Goal: Task Accomplishment & Management: Manage account settings

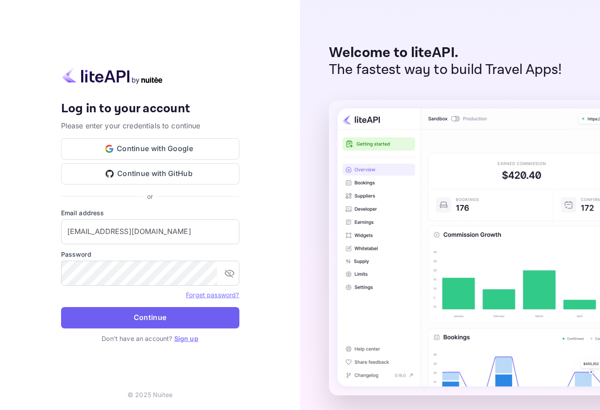
click at [202, 315] on button "Continue" at bounding box center [150, 317] width 178 height 21
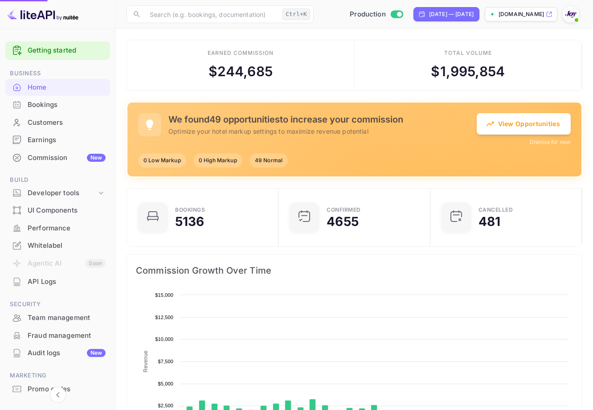
scroll to position [138, 140]
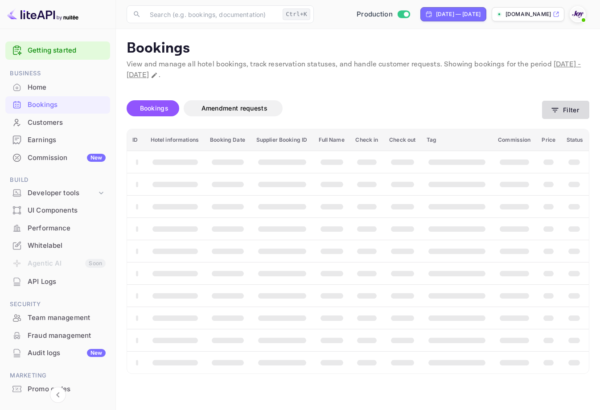
click at [581, 109] on button "Filter" at bounding box center [565, 110] width 47 height 18
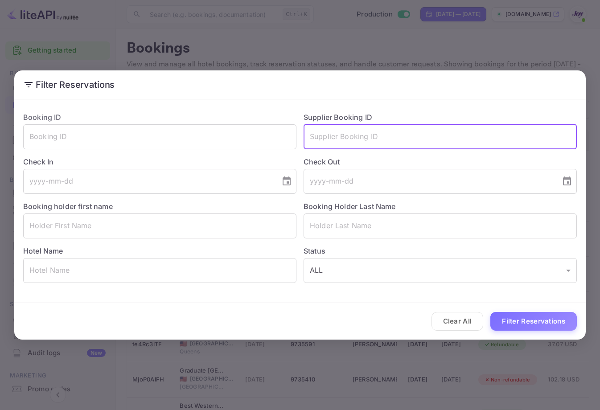
click at [359, 134] on input "text" at bounding box center [440, 136] width 273 height 25
paste input "7956948"
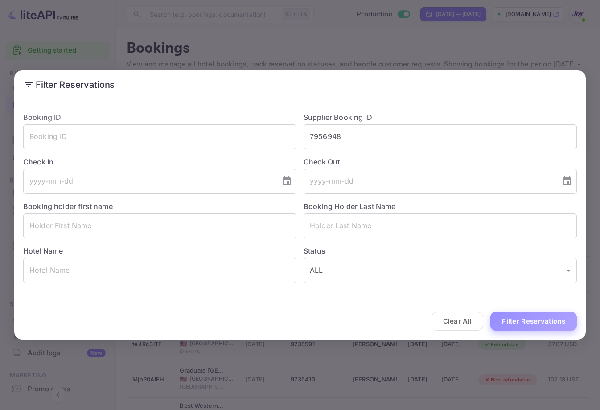
click at [554, 325] on button "Filter Reservations" at bounding box center [533, 321] width 86 height 19
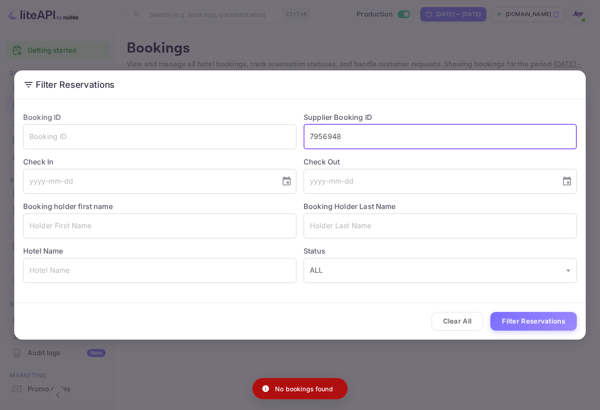
click at [309, 139] on input "7956948" at bounding box center [440, 136] width 273 height 25
type input "7956948"
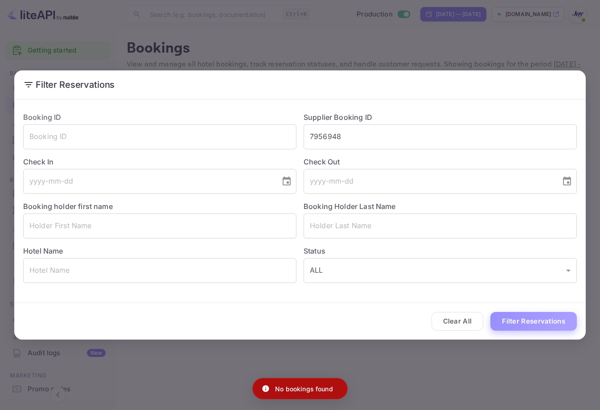
click at [517, 326] on button "Filter Reservations" at bounding box center [533, 321] width 86 height 19
click at [475, 46] on div "Filter Reservations Booking ID ​ Supplier Booking ID 7956948 ​ Check In ​ Check…" at bounding box center [300, 205] width 600 height 410
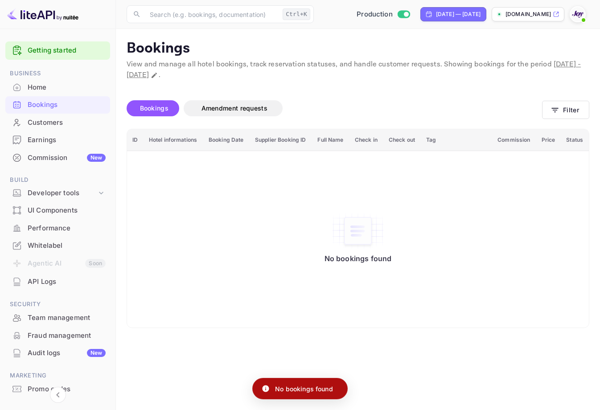
click at [72, 119] on div "Customers" at bounding box center [67, 123] width 78 height 10
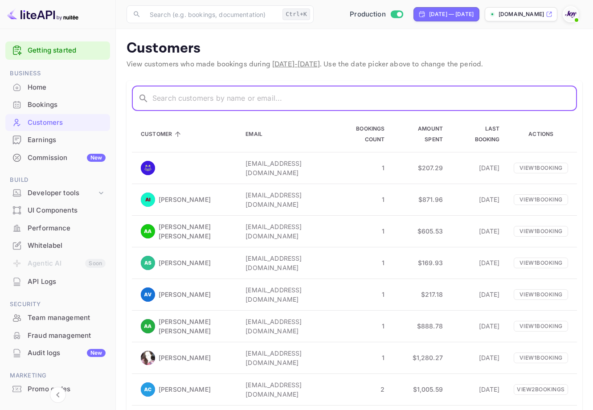
click at [174, 99] on input "text" at bounding box center [364, 98] width 425 height 25
paste input "[PERSON_NAME]"
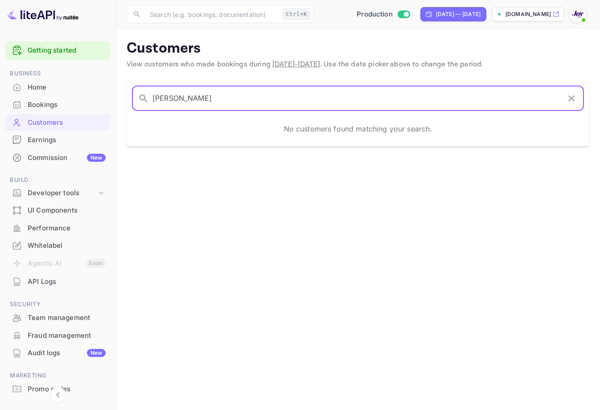
type input "[PERSON_NAME]"
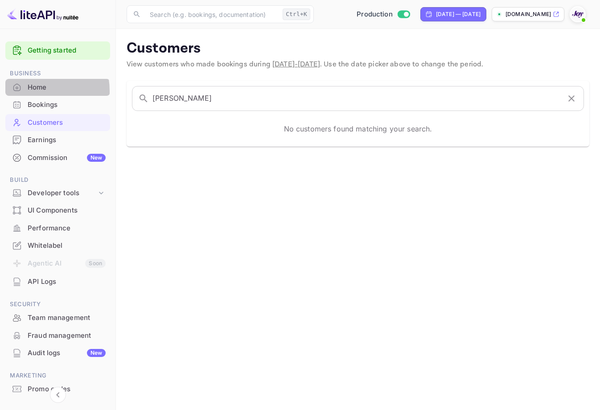
click at [30, 91] on div "Home" at bounding box center [67, 87] width 78 height 10
click at [37, 103] on div "Bookings" at bounding box center [67, 105] width 78 height 10
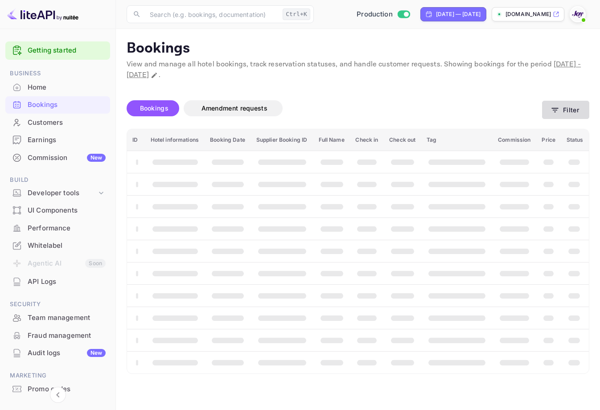
click at [570, 108] on button "Filter" at bounding box center [565, 110] width 47 height 18
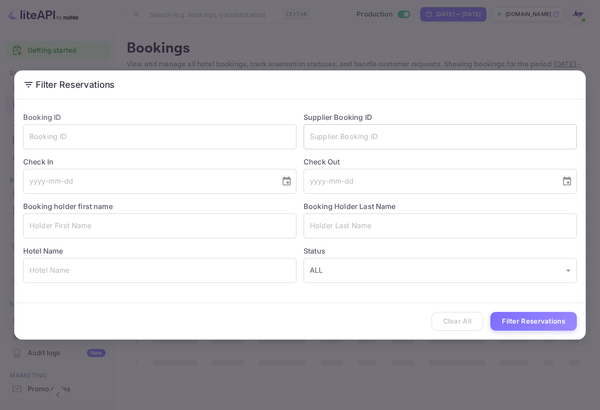
drag, startPoint x: 410, startPoint y: 136, endPoint x: 409, endPoint y: 142, distance: 5.9
click at [408, 136] on input "text" at bounding box center [440, 136] width 273 height 25
paste input "6851366"
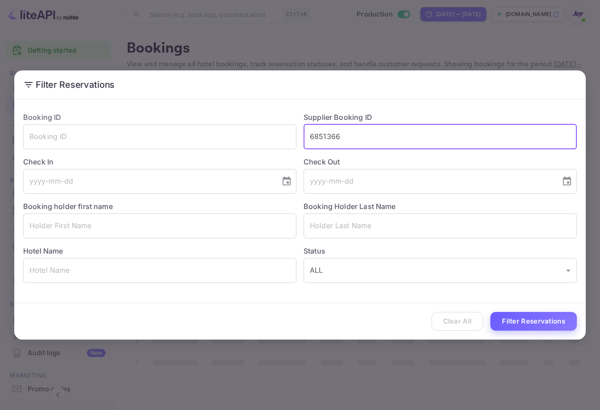
type input "6851366"
click at [559, 324] on button "Filter Reservations" at bounding box center [533, 321] width 86 height 19
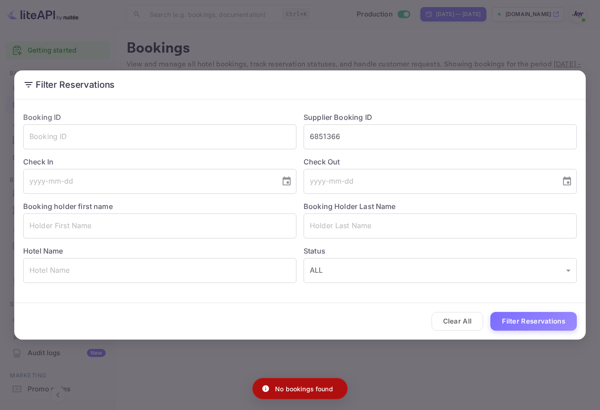
click at [319, 35] on div "Filter Reservations Booking ID ​ Supplier Booking ID 6851366 ​ Check In ​ Check…" at bounding box center [300, 205] width 600 height 410
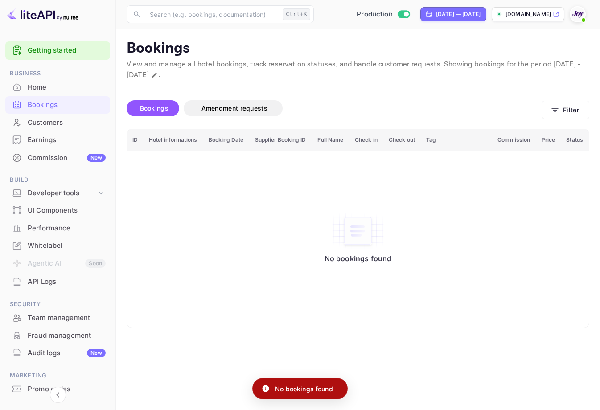
click at [70, 121] on div "Customers" at bounding box center [67, 123] width 78 height 10
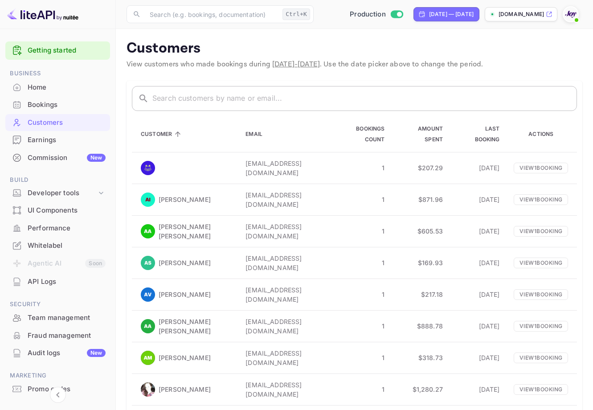
drag, startPoint x: 247, startPoint y: 116, endPoint x: 249, endPoint y: 110, distance: 6.1
click at [247, 116] on th "Email" at bounding box center [283, 134] width 91 height 36
click at [253, 100] on input "text" at bounding box center [364, 98] width 425 height 25
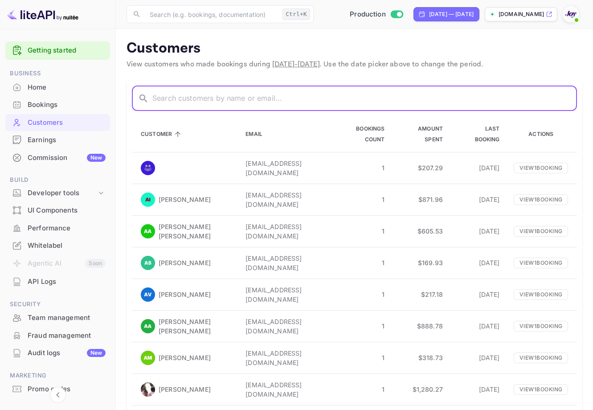
paste input "[PERSON_NAME]"
type input "[PERSON_NAME]"
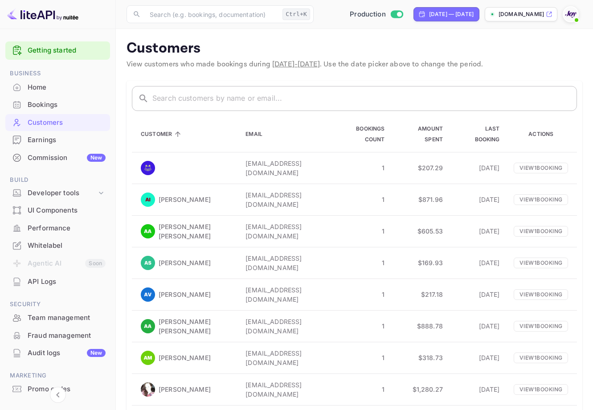
click at [267, 105] on input "text" at bounding box center [364, 98] width 425 height 25
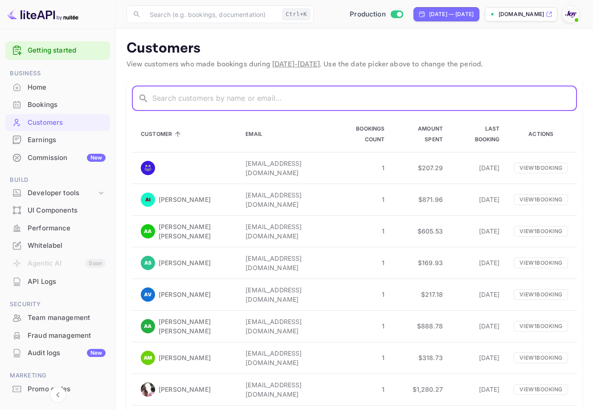
paste input "[PERSON_NAME]"
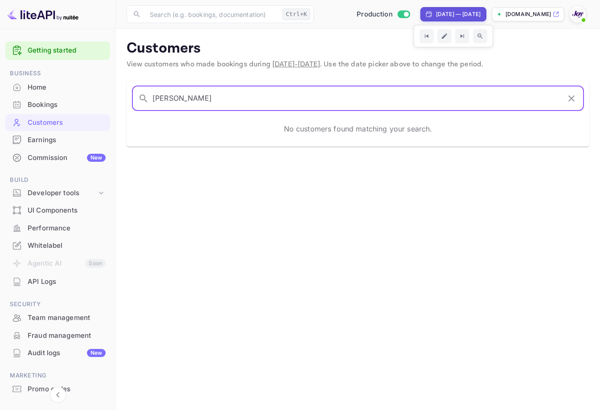
type input "[PERSON_NAME]"
click at [438, 9] on div "[DATE] — [DATE]" at bounding box center [453, 14] width 66 height 14
select select "7"
select select "2025"
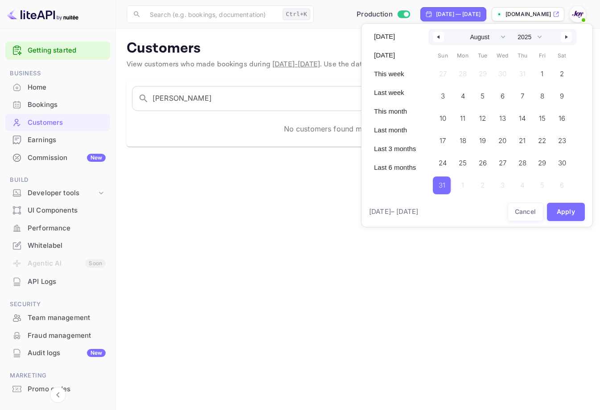
click at [562, 36] on button "button" at bounding box center [566, 37] width 11 height 11
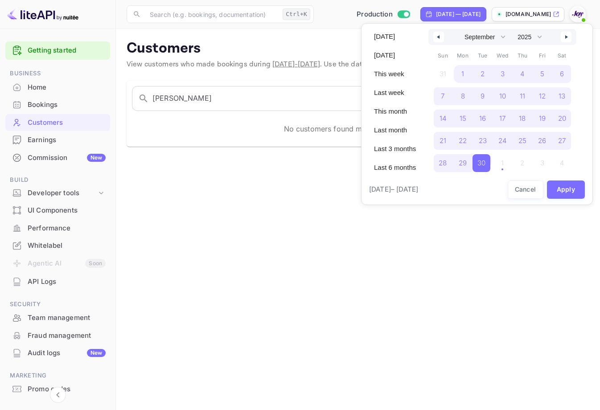
click at [566, 37] on icon "button" at bounding box center [567, 37] width 4 height 4
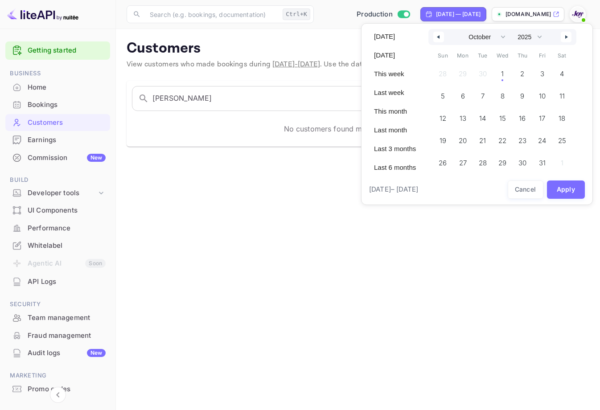
click at [434, 37] on button "button" at bounding box center [438, 37] width 11 height 11
select select "8"
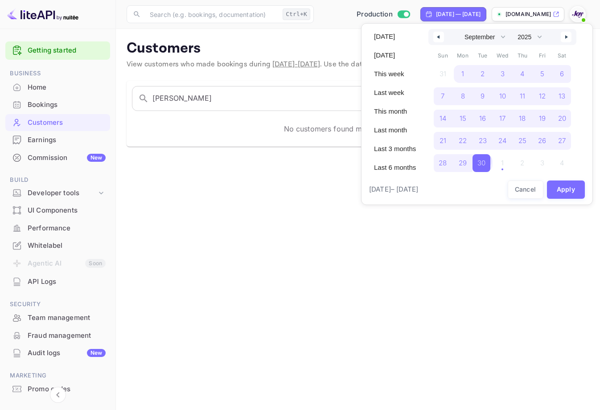
drag, startPoint x: 480, startPoint y: 160, endPoint x: 488, endPoint y: 154, distance: 10.2
click at [480, 161] on span "30" at bounding box center [481, 163] width 8 height 16
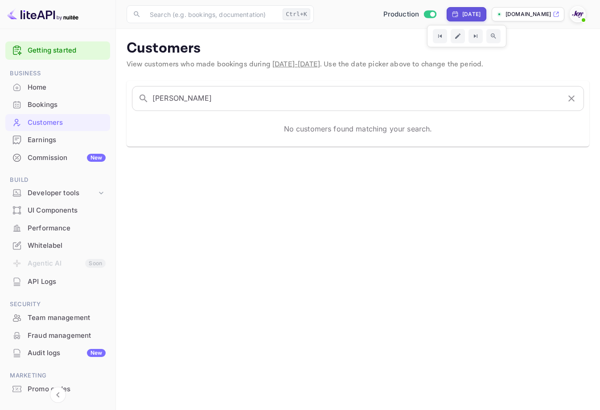
click at [456, 10] on div "[DATE]" at bounding box center [467, 14] width 40 height 14
select select "8"
select select "2025"
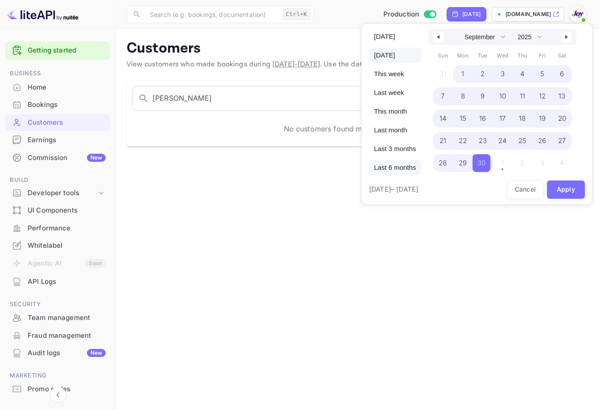
click at [409, 164] on span "Last 6 months" at bounding box center [395, 167] width 53 height 15
select select "3"
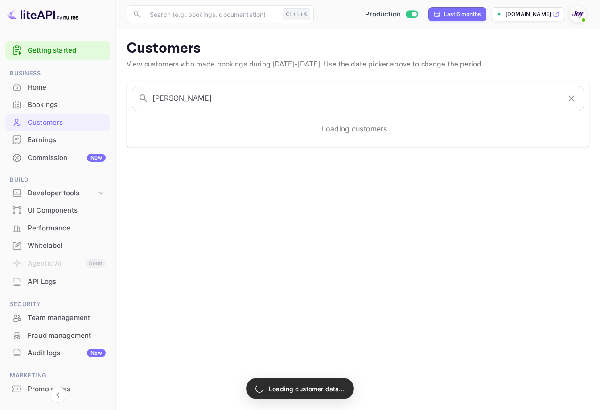
click at [331, 81] on div "​ [PERSON_NAME] ​ Loading customers..." at bounding box center [358, 114] width 463 height 66
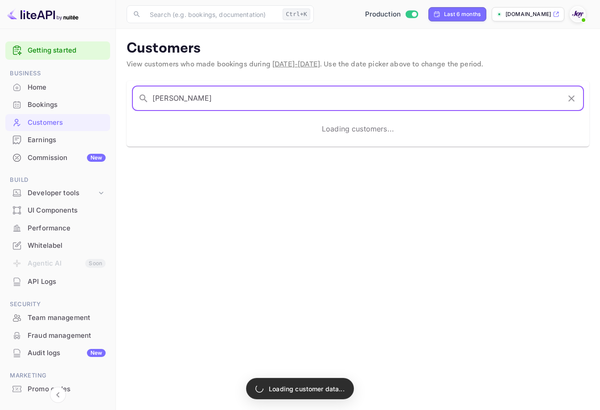
click at [331, 91] on input "[PERSON_NAME]" at bounding box center [356, 98] width 408 height 25
drag, startPoint x: 330, startPoint y: 94, endPoint x: 45, endPoint y: 99, distance: 284.9
click at [45, 99] on div "Getting started Business Home Bookings Customers Earnings Commission New Build …" at bounding box center [300, 205] width 600 height 410
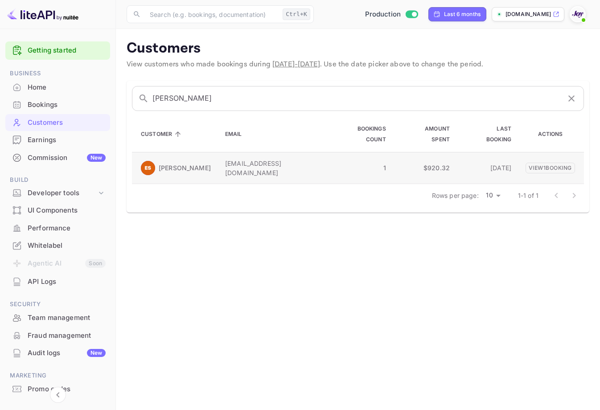
click at [296, 165] on p "[EMAIL_ADDRESS][DOMAIN_NAME]" at bounding box center [271, 168] width 92 height 19
click at [152, 171] on img at bounding box center [148, 168] width 14 height 14
click at [542, 168] on p "View 1 booking" at bounding box center [549, 167] width 49 height 11
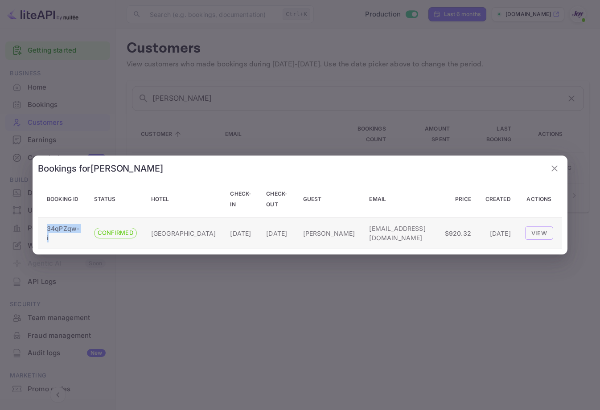
drag, startPoint x: 44, startPoint y: 227, endPoint x: 56, endPoint y: 239, distance: 17.3
click at [56, 239] on td "34qPZqw-i" at bounding box center [62, 234] width 49 height 32
copy p "34qPZqw-i"
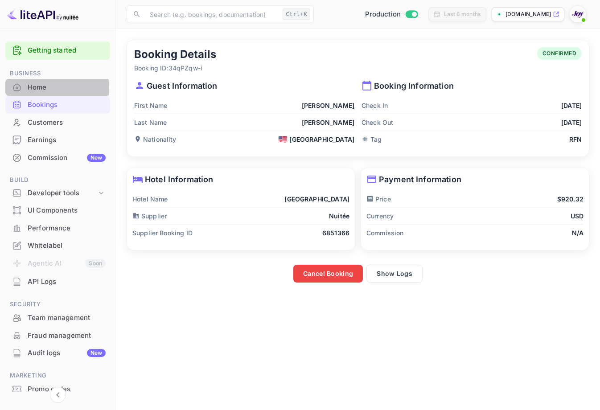
click at [41, 87] on div "Home" at bounding box center [67, 87] width 78 height 10
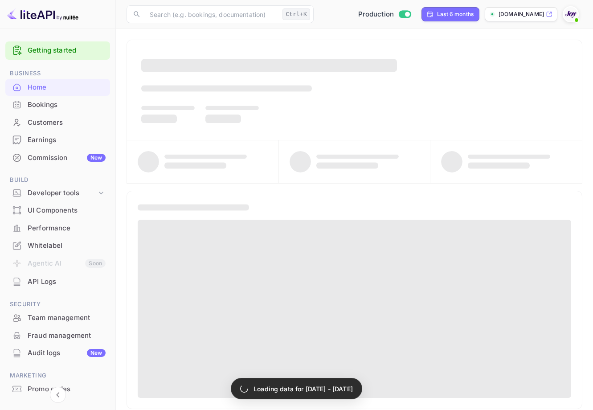
click at [76, 111] on div "Bookings" at bounding box center [57, 104] width 105 height 17
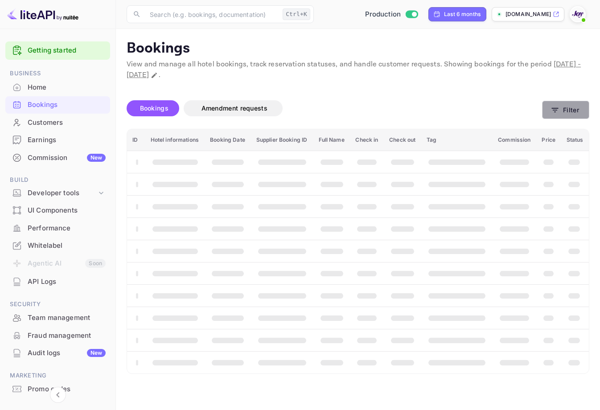
click at [579, 108] on button "Filter" at bounding box center [565, 110] width 47 height 18
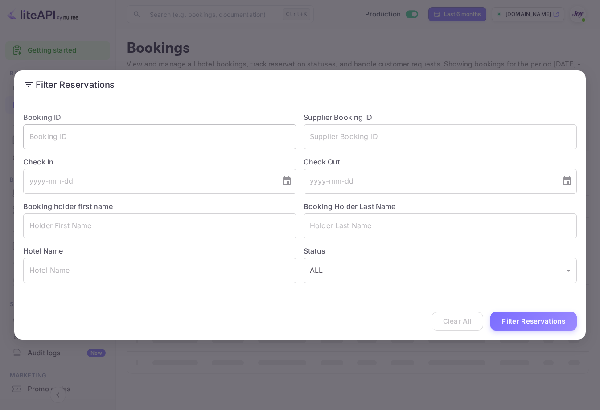
click at [241, 140] on input "text" at bounding box center [159, 136] width 273 height 25
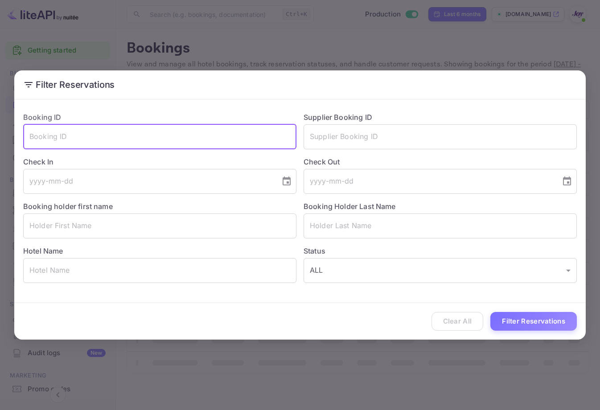
paste input "34qPZqw-i"
type input "34qPZqw-i"
click at [536, 326] on button "Filter Reservations" at bounding box center [533, 321] width 86 height 19
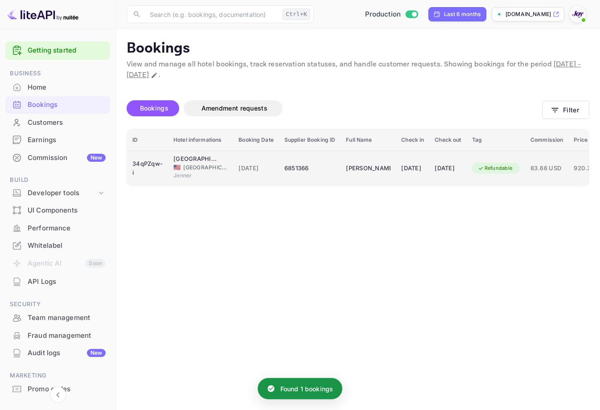
click at [351, 185] on td "[PERSON_NAME]" at bounding box center [368, 168] width 55 height 35
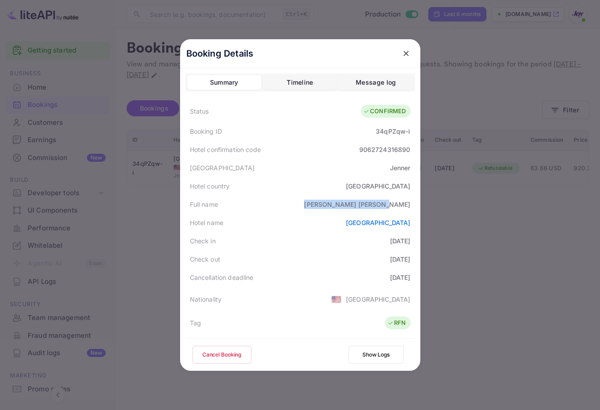
drag, startPoint x: 354, startPoint y: 202, endPoint x: 417, endPoint y: 207, distance: 63.5
click at [417, 207] on div "Booking Details Summary Timeline Message log Status CONFIRMED Booking ID 34qPZq…" at bounding box center [300, 205] width 240 height 332
click at [229, 356] on button "Cancel Booking" at bounding box center [222, 355] width 59 height 18
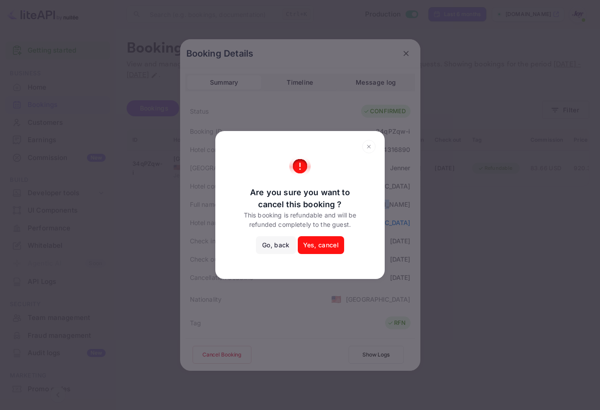
click at [328, 249] on button "Yes, cancel" at bounding box center [321, 245] width 46 height 18
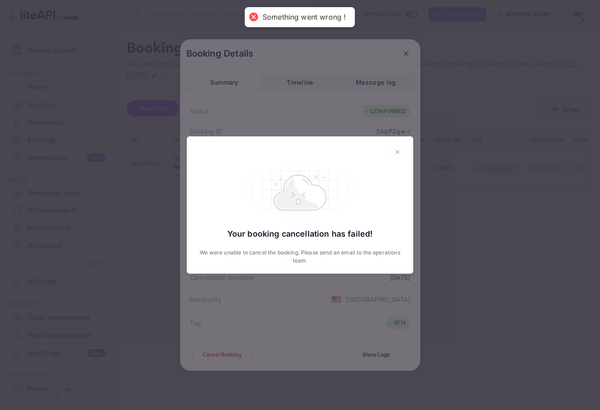
click at [393, 149] on icon at bounding box center [397, 151] width 14 height 13
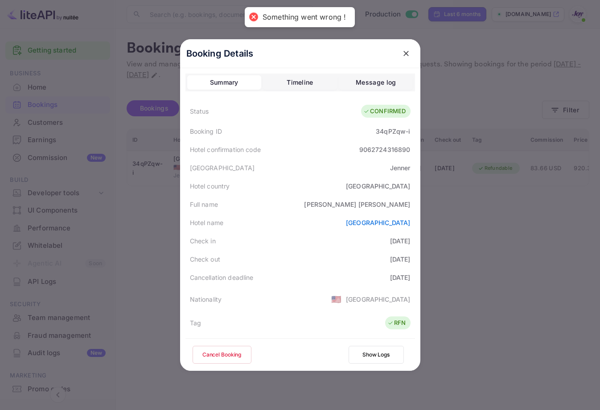
click at [402, 53] on icon "close" at bounding box center [406, 53] width 9 height 9
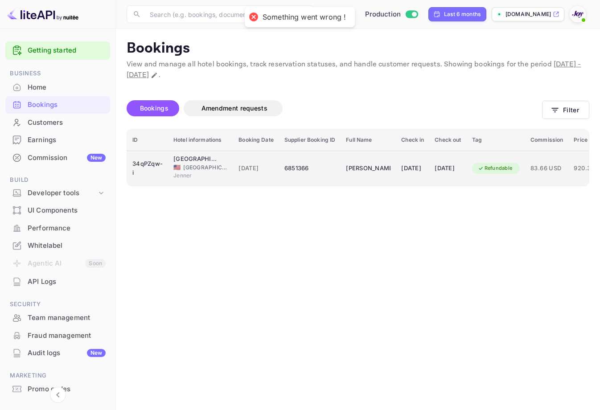
click at [424, 164] on div "[DATE]" at bounding box center [412, 168] width 23 height 14
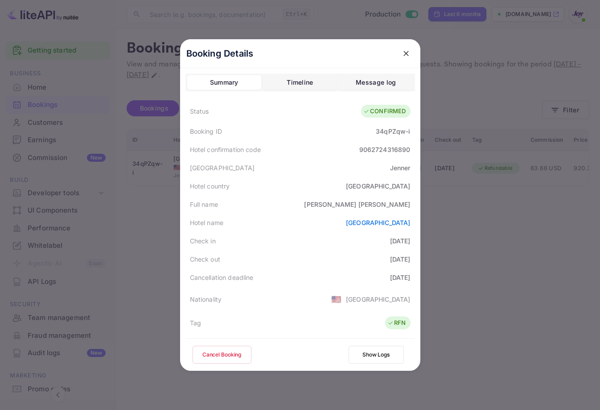
click at [540, 192] on div at bounding box center [300, 205] width 600 height 410
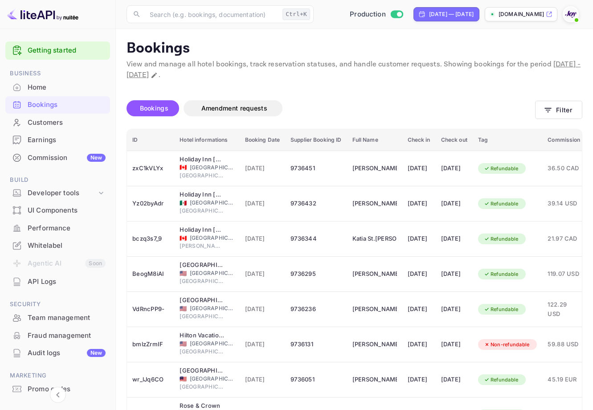
click at [62, 106] on div "Bookings" at bounding box center [67, 105] width 78 height 10
click at [453, 13] on div "Sep 1, 2025 — Oct 1, 2025" at bounding box center [451, 14] width 45 height 8
select select "8"
select select "2025"
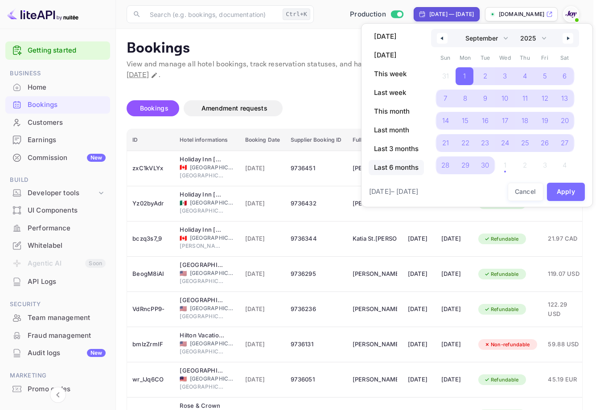
click at [410, 166] on span "Last 6 months" at bounding box center [396, 167] width 55 height 15
select select "3"
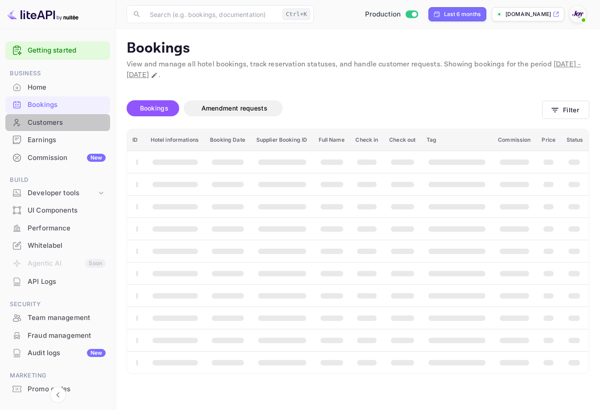
click at [67, 123] on div "Customers" at bounding box center [67, 123] width 78 height 10
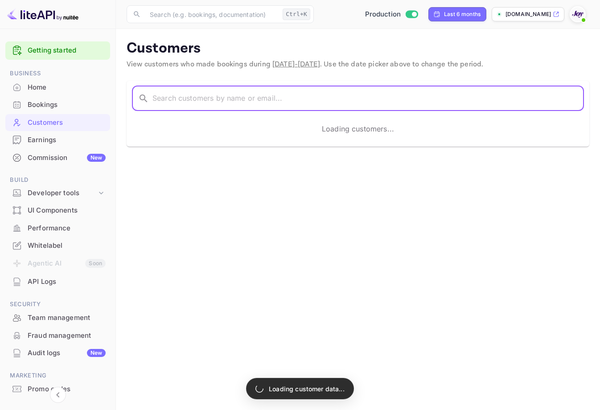
click at [253, 98] on input "text" at bounding box center [367, 98] width 431 height 25
paste input "[PERSON_NAME]"
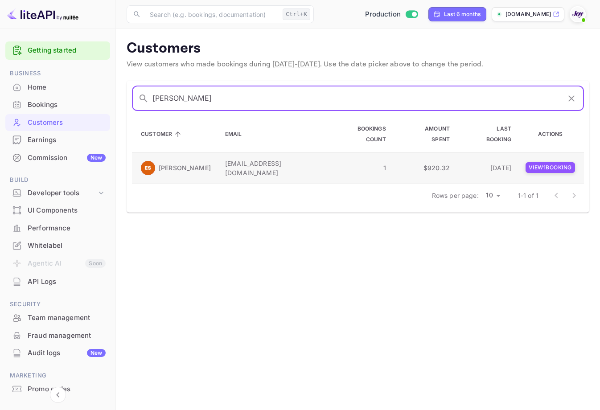
type input "[PERSON_NAME]"
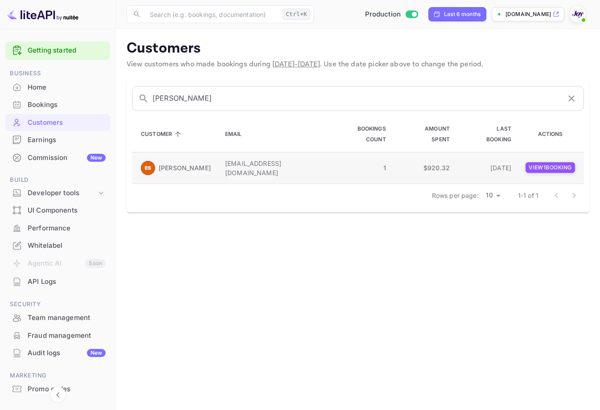
click at [555, 172] on p "View 1 booking" at bounding box center [549, 167] width 49 height 11
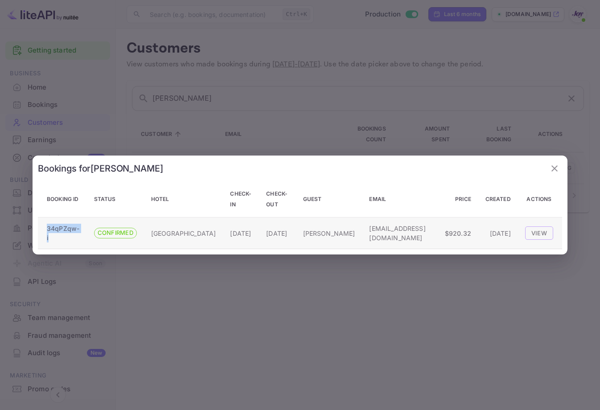
drag, startPoint x: 53, startPoint y: 240, endPoint x: 45, endPoint y: 225, distance: 17.3
click at [45, 225] on td "34qPZqw-i" at bounding box center [62, 234] width 49 height 32
copy p "34qPZqw-i"
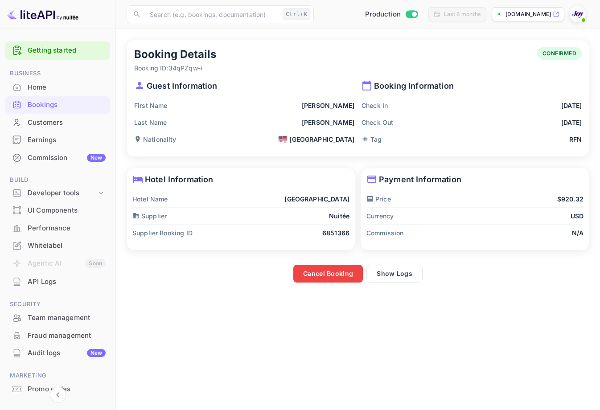
click at [69, 96] on li "Bookings" at bounding box center [57, 105] width 105 height 18
click at [61, 109] on div "Bookings" at bounding box center [67, 105] width 78 height 10
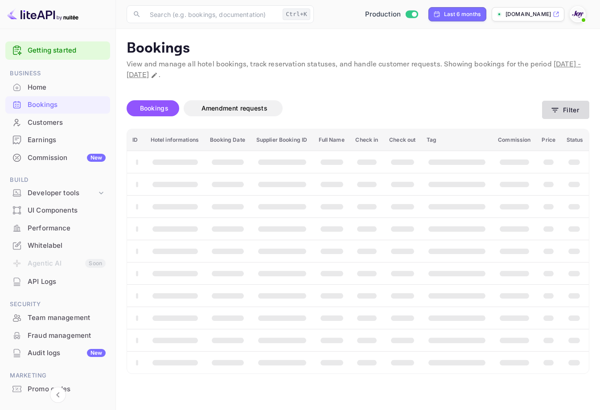
click at [565, 113] on button "Filter" at bounding box center [565, 110] width 47 height 18
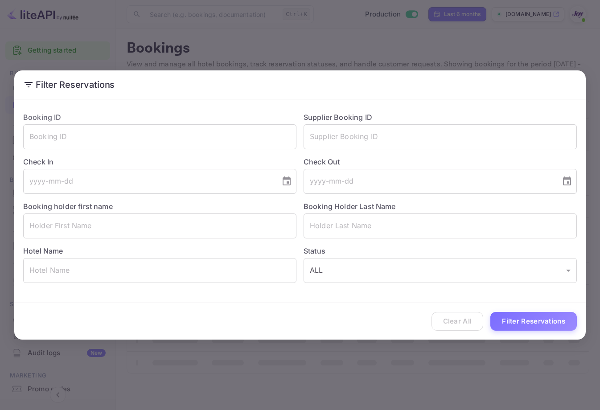
drag, startPoint x: 236, startPoint y: 140, endPoint x: 361, endPoint y: 123, distance: 126.3
click at [236, 140] on input "text" at bounding box center [159, 136] width 273 height 25
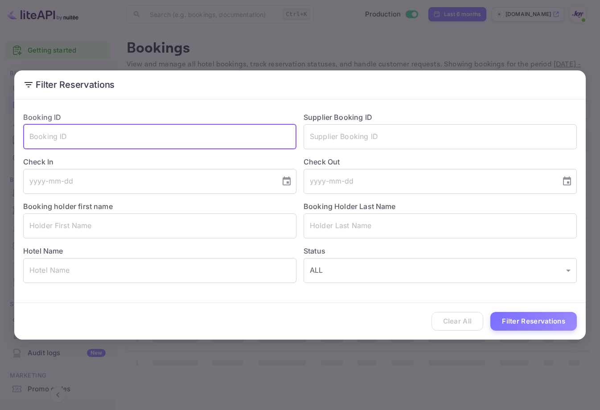
click at [391, 121] on div "Supplier Booking ID ​" at bounding box center [436, 127] width 280 height 45
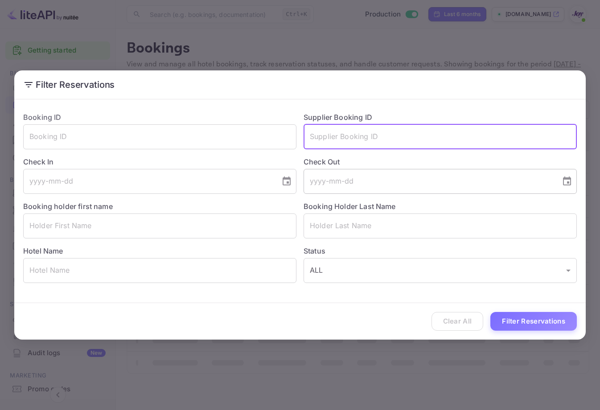
drag, startPoint x: 389, startPoint y: 140, endPoint x: 408, endPoint y: 172, distance: 37.9
click at [389, 140] on input "text" at bounding box center [440, 136] width 273 height 25
paste input "34qPZqw-i"
type input "34qPZqw-i"
click at [521, 322] on button "Filter Reservations" at bounding box center [533, 321] width 86 height 19
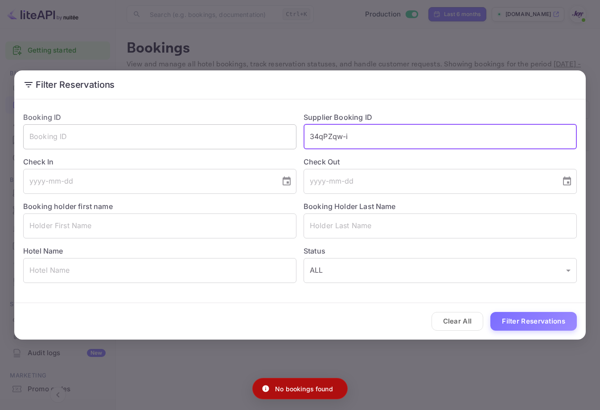
drag, startPoint x: 365, startPoint y: 134, endPoint x: 237, endPoint y: 148, distance: 128.6
click at [238, 148] on div "Booking ID ​ Supplier Booking ID 34qPZqw-i ​ Check In ​ Check Out ​ Booking hol…" at bounding box center [296, 194] width 561 height 178
click at [204, 143] on input "text" at bounding box center [159, 136] width 273 height 25
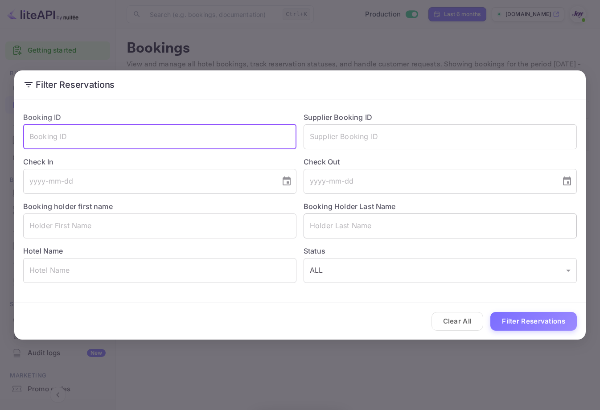
paste input "34qPZqw-i"
type input "34qPZqw-i"
click at [542, 320] on button "Filter Reservations" at bounding box center [533, 321] width 86 height 19
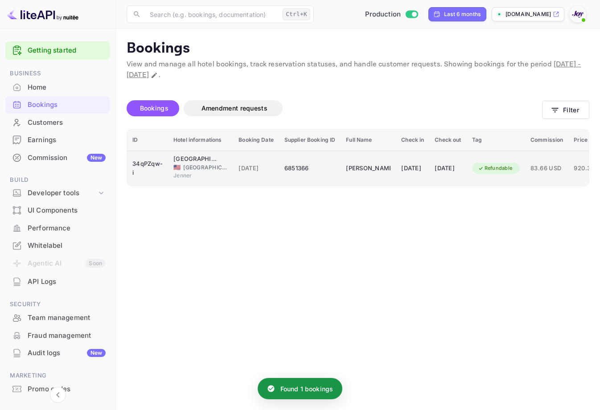
click at [518, 167] on div "Refundable" at bounding box center [495, 168] width 46 height 11
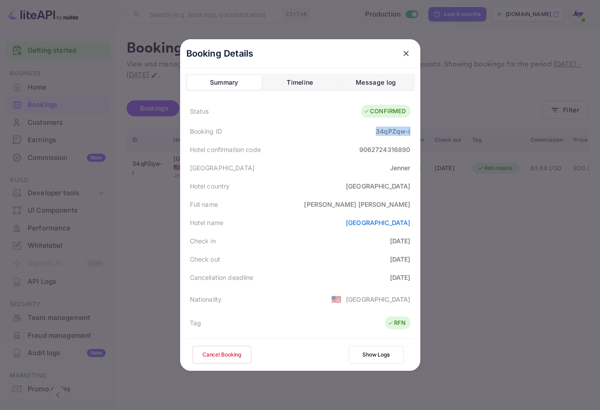
copy div "34qPZqw-i"
drag, startPoint x: 373, startPoint y: 135, endPoint x: 313, endPoint y: 16, distance: 132.2
click at [406, 129] on div "34qPZqw-i" at bounding box center [393, 131] width 34 height 9
copy div "[PERSON_NAME]"
drag, startPoint x: 379, startPoint y: 206, endPoint x: 342, endPoint y: 78, distance: 133.7
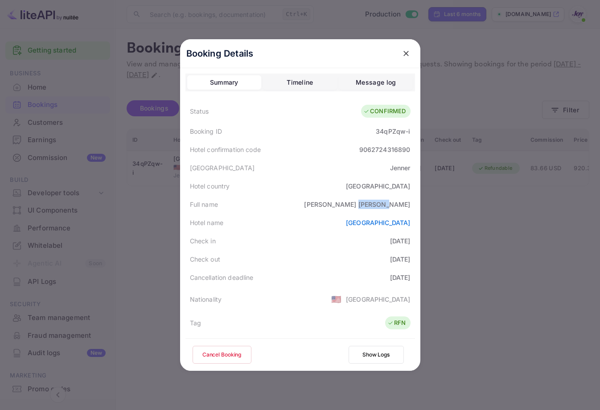
click at [406, 200] on div "[PERSON_NAME]" at bounding box center [357, 204] width 106 height 9
copy div "Sandova"
click at [384, 201] on div "[PERSON_NAME]" at bounding box center [357, 204] width 106 height 9
copy div "Sandova"
copy div "[PERSON_NAME]"
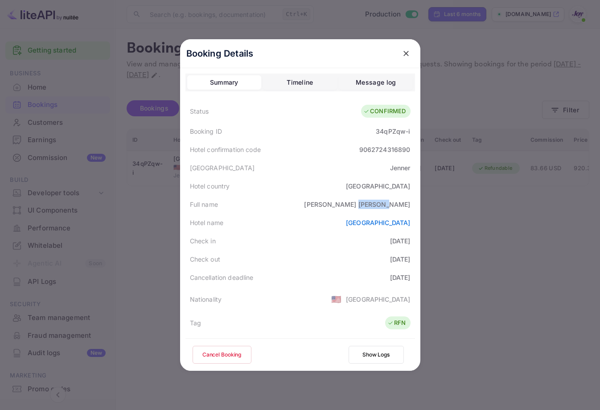
drag, startPoint x: 379, startPoint y: 203, endPoint x: 311, endPoint y: 7, distance: 207.6
click at [405, 199] on div "Full name Eugenia Sandoval" at bounding box center [300, 204] width 230 height 18
copy div "Sandova"
copy div "34qPZqw-i"
drag, startPoint x: 372, startPoint y: 130, endPoint x: 410, endPoint y: 125, distance: 38.3
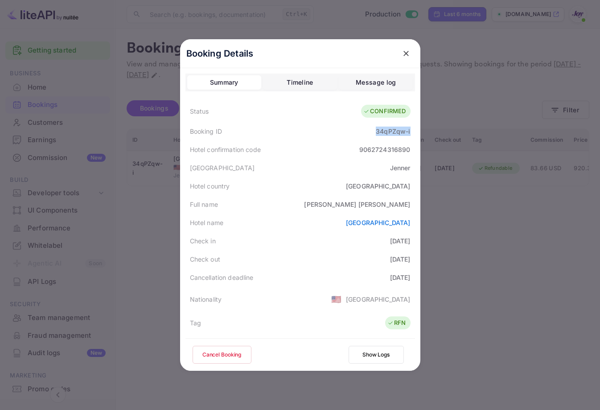
click at [410, 125] on div "Booking ID 34qPZqw-i" at bounding box center [300, 131] width 230 height 18
click at [226, 349] on button "Cancel Booking" at bounding box center [222, 355] width 59 height 18
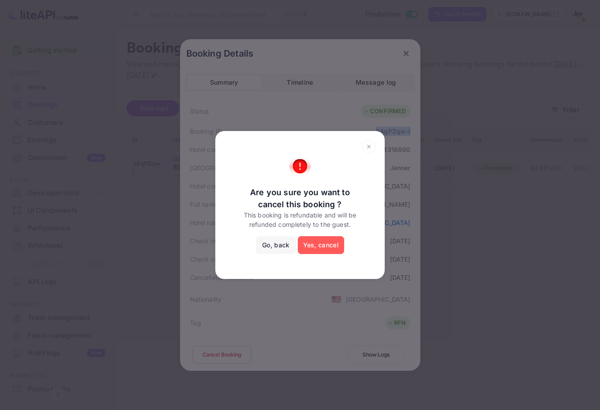
click at [326, 248] on button "Yes, cancel" at bounding box center [321, 245] width 46 height 18
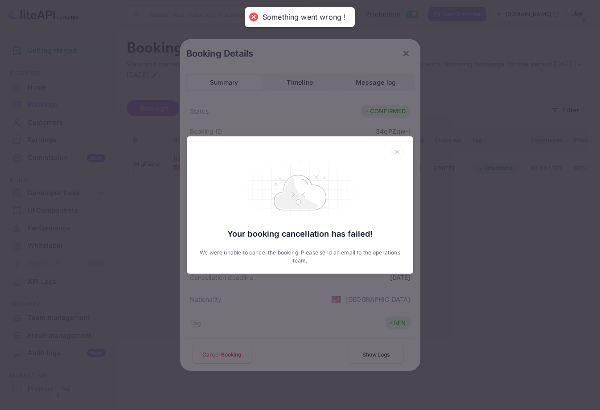
click at [396, 155] on icon at bounding box center [397, 151] width 14 height 13
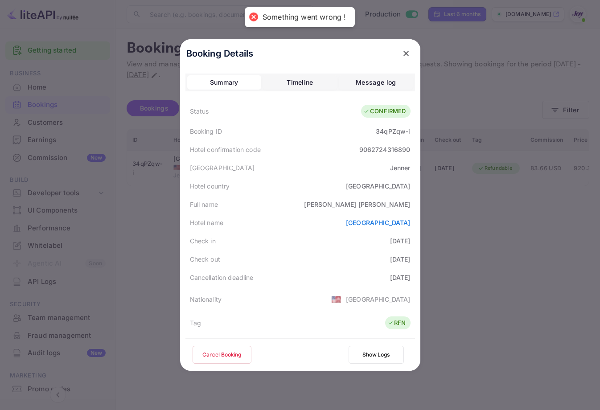
click at [403, 54] on icon "close" at bounding box center [406, 53] width 9 height 9
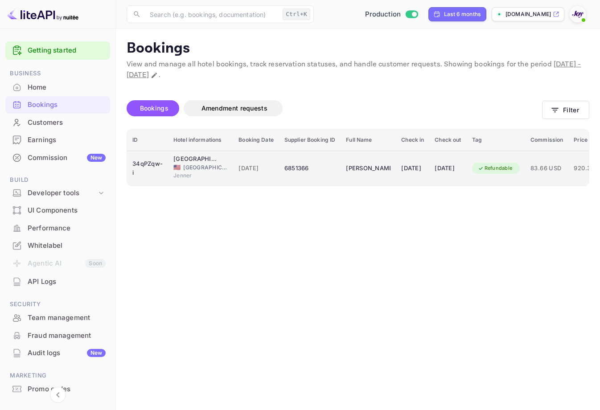
click at [461, 176] on td "[DATE]" at bounding box center [447, 168] width 37 height 35
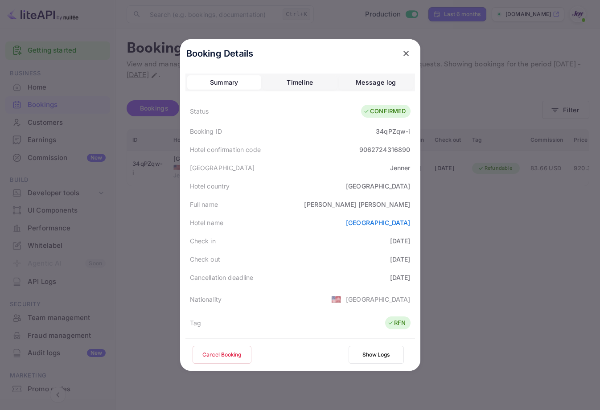
click at [538, 176] on div at bounding box center [300, 205] width 600 height 410
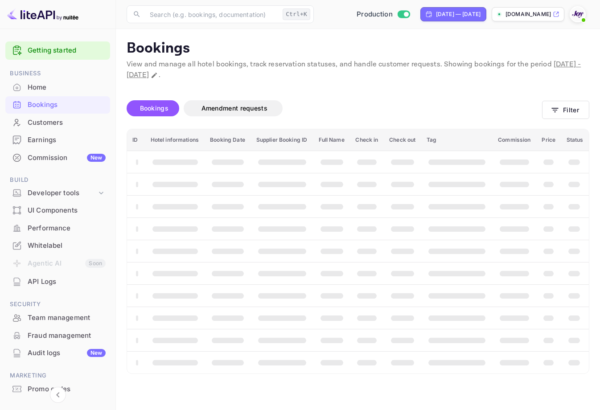
click at [56, 119] on div "Customers" at bounding box center [67, 123] width 78 height 10
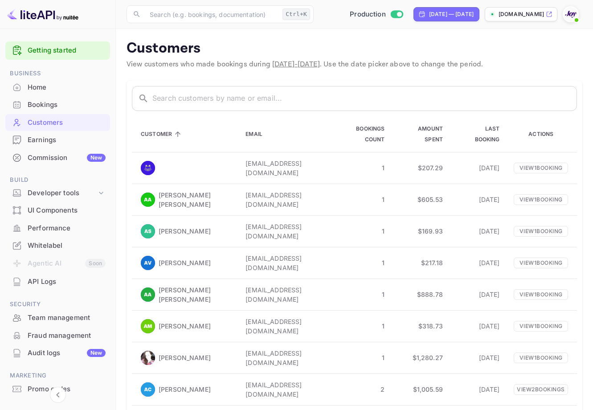
click at [69, 104] on div "Bookings" at bounding box center [67, 105] width 78 height 10
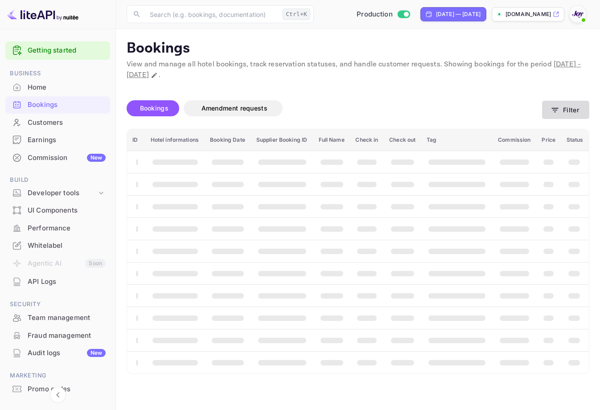
click at [560, 105] on button "Filter" at bounding box center [565, 110] width 47 height 18
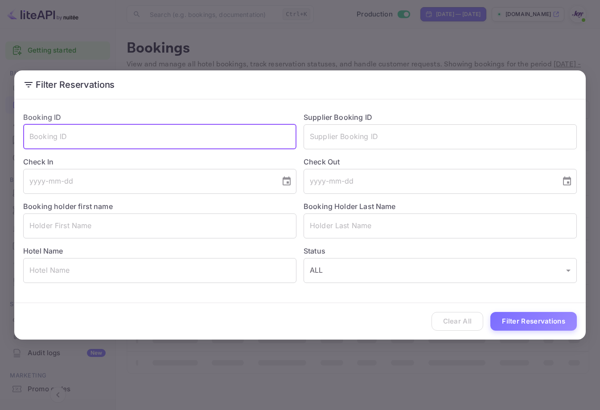
click at [152, 131] on input "text" at bounding box center [159, 136] width 273 height 25
paste input "34qPZqw-i"
type input "34qPZqw-i"
click at [522, 324] on button "Filter Reservations" at bounding box center [533, 321] width 86 height 19
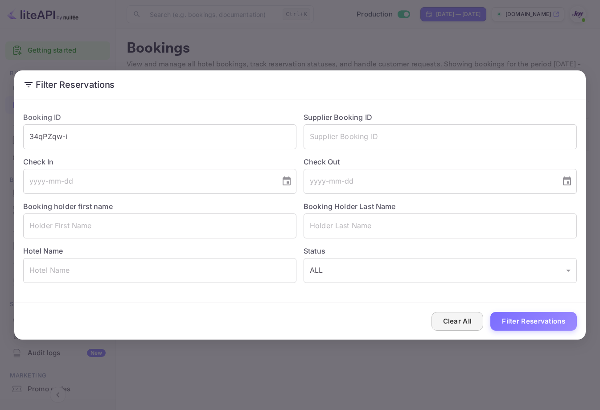
click at [473, 330] on button "Clear All" at bounding box center [457, 321] width 52 height 19
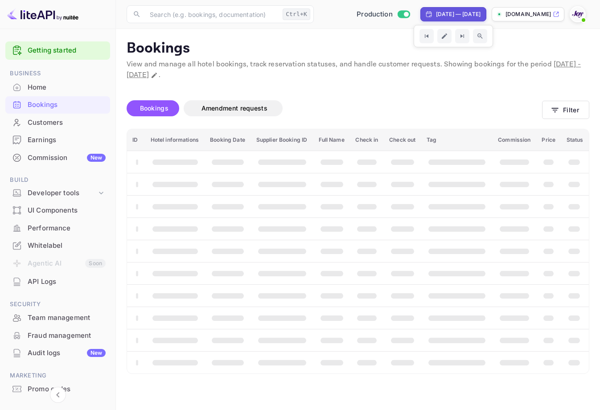
click at [454, 12] on div "Sep 1, 2025 — Oct 1, 2025" at bounding box center [458, 14] width 45 height 8
select select "8"
select select "2025"
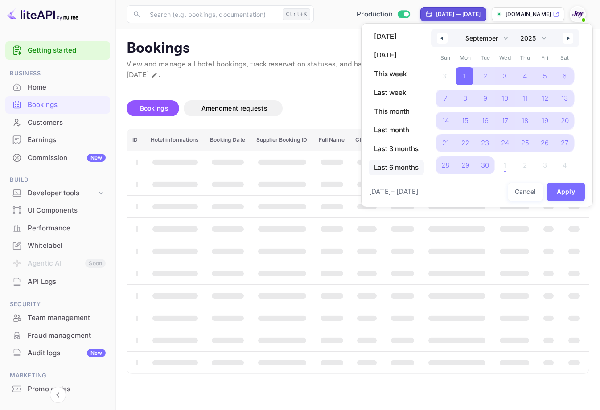
drag, startPoint x: 405, startPoint y: 167, endPoint x: 401, endPoint y: 161, distance: 7.3
click at [405, 166] on span "Last 6 months" at bounding box center [396, 167] width 55 height 15
select select "3"
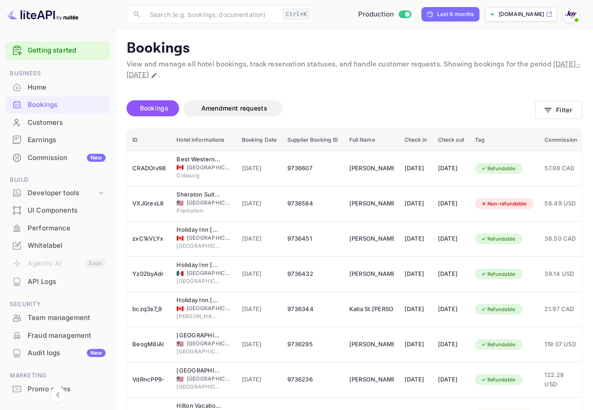
click at [589, 112] on main "Bookings View and manage all hotel bookings, track reservation statuses, and ha…" at bounding box center [354, 285] width 477 height 512
click at [566, 110] on button "Filter" at bounding box center [558, 110] width 47 height 18
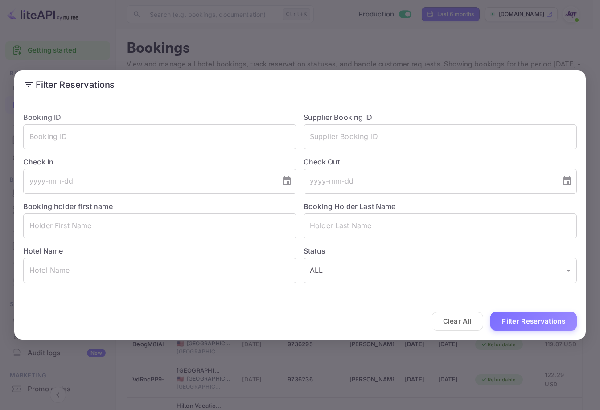
click at [195, 120] on div "Booking ID ​" at bounding box center [156, 127] width 280 height 45
click at [203, 130] on input "text" at bounding box center [159, 136] width 273 height 25
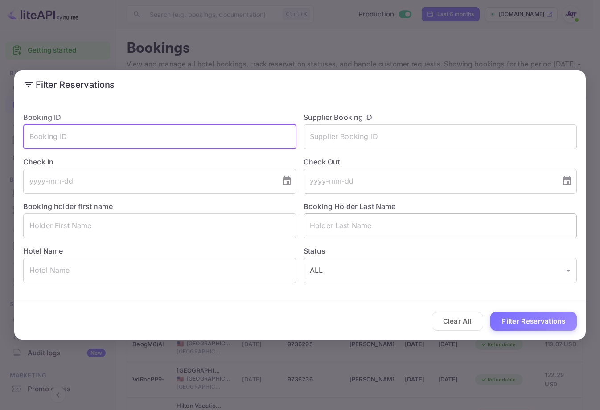
paste input "34qPZqw-i"
type input "34qPZqw-i"
click at [552, 329] on button "Filter Reservations" at bounding box center [533, 321] width 86 height 19
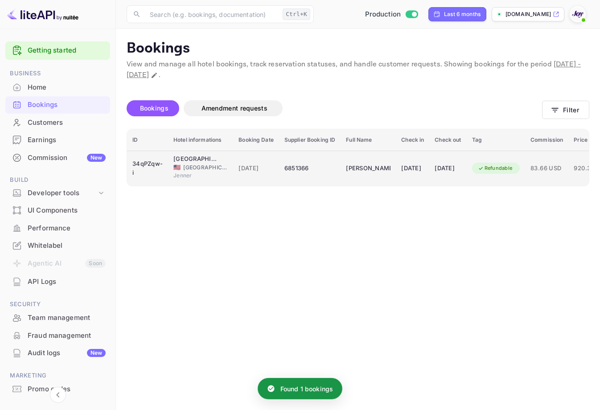
click at [397, 181] on td "[DATE]" at bounding box center [412, 168] width 33 height 35
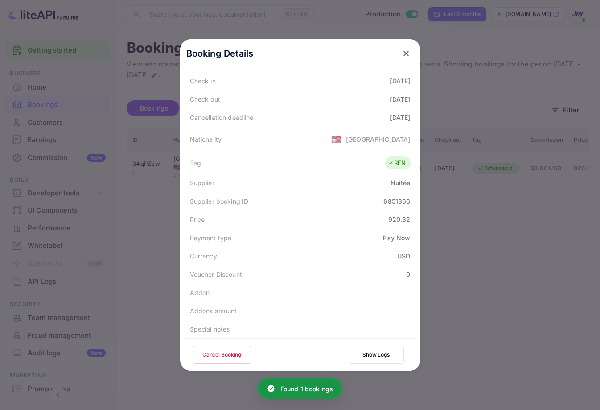
scroll to position [216, 0]
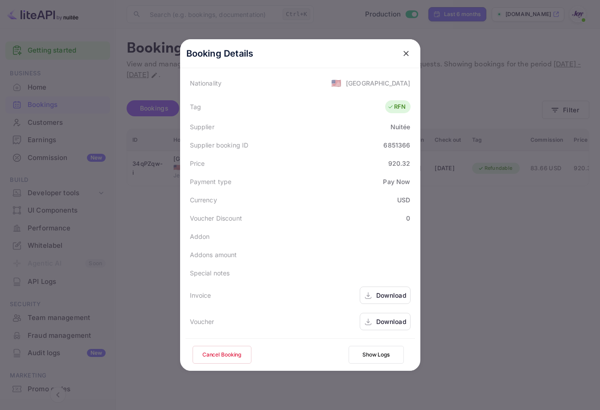
click at [221, 352] on button "Cancel Booking" at bounding box center [222, 355] width 59 height 18
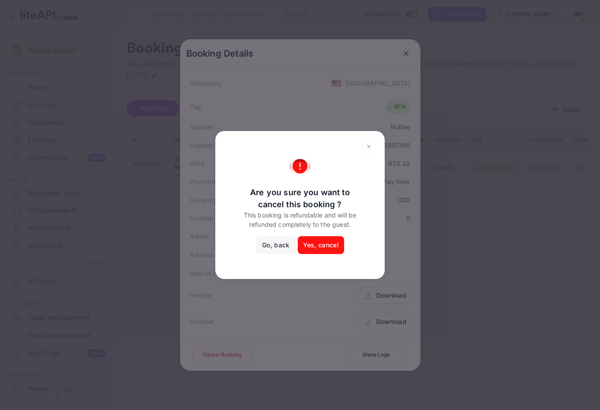
click at [370, 144] on icon at bounding box center [369, 146] width 14 height 13
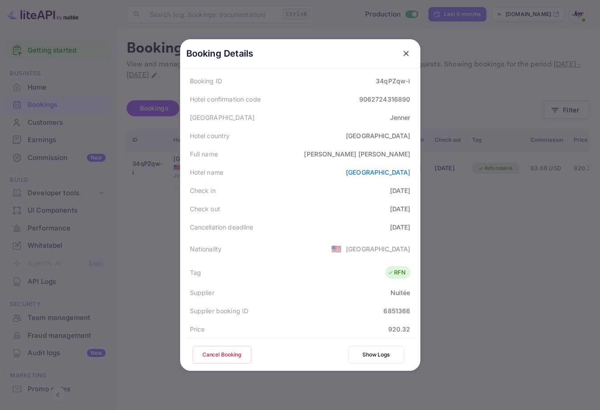
scroll to position [0, 0]
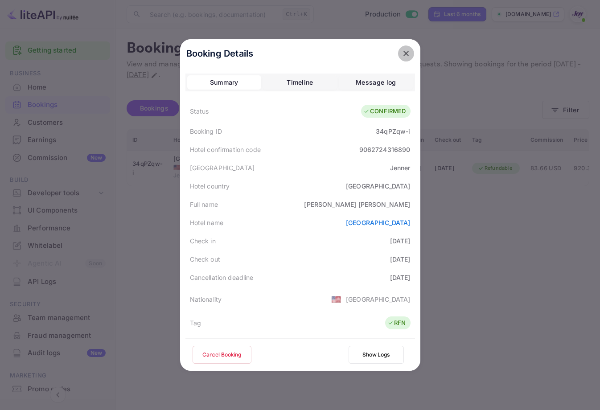
click at [403, 54] on icon "close" at bounding box center [405, 53] width 5 height 5
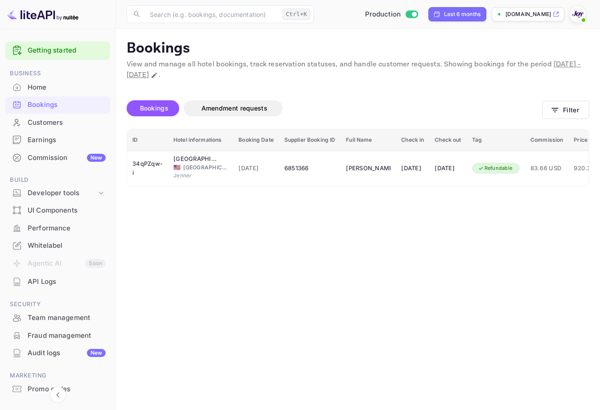
click at [586, 119] on div "Bookings Amendment requests Filter" at bounding box center [358, 109] width 463 height 37
click at [585, 103] on button "Filter" at bounding box center [565, 110] width 47 height 18
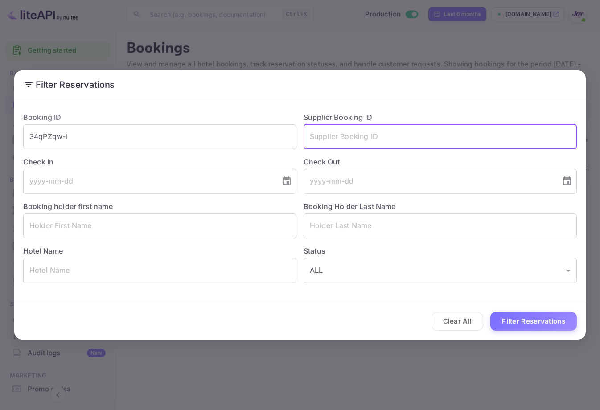
click at [356, 134] on input "text" at bounding box center [440, 136] width 273 height 25
paste input "Clarke"
type input "Clarke"
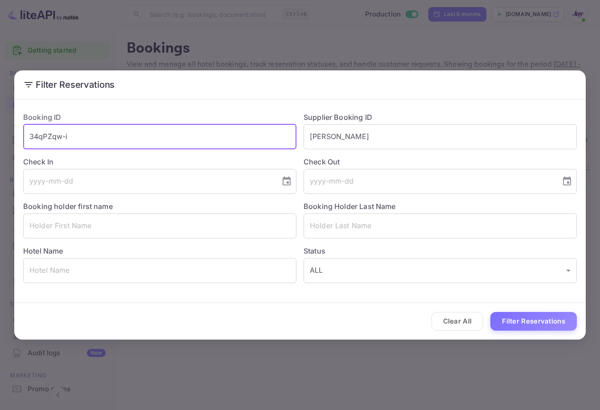
drag, startPoint x: 93, startPoint y: 134, endPoint x: 0, endPoint y: 116, distance: 94.8
click at [0, 116] on html "Getting started Business Home Bookings Customers Earnings Commission New Build …" at bounding box center [300, 205] width 600 height 410
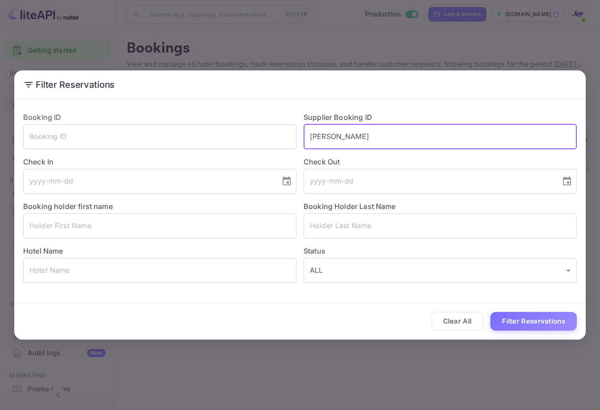
drag, startPoint x: 381, startPoint y: 140, endPoint x: 302, endPoint y: 135, distance: 79.0
click at [300, 134] on div "Supplier Booking ID Clarke ​" at bounding box center [436, 127] width 280 height 45
click at [357, 172] on input "tel" at bounding box center [429, 181] width 251 height 25
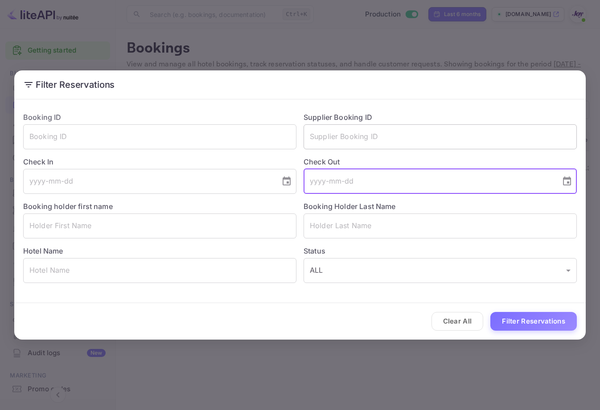
click at [383, 136] on input "text" at bounding box center [440, 136] width 273 height 25
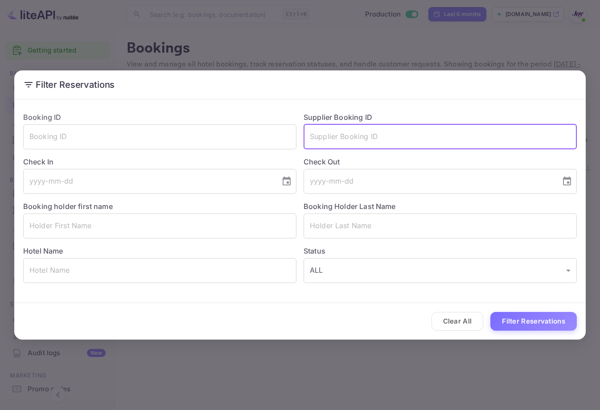
paste input "Clarke"
type input "Clarke"
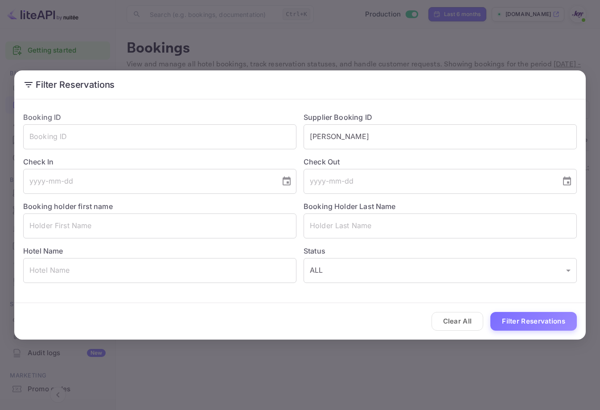
click at [527, 308] on div "Clear All Filter Reservations" at bounding box center [299, 321] width 571 height 37
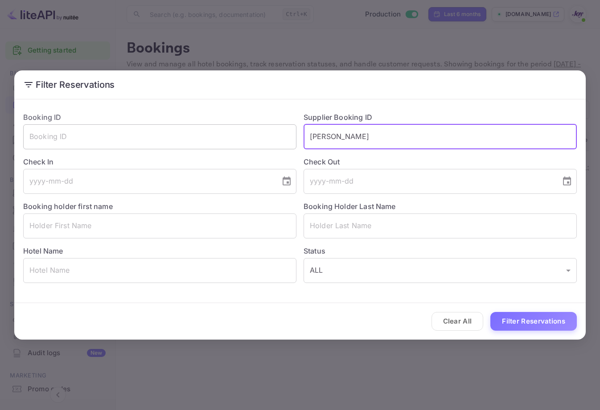
drag, startPoint x: 354, startPoint y: 134, endPoint x: 273, endPoint y: 126, distance: 81.5
click at [231, 130] on div "Booking ID ​ Supplier Booking ID Clarke ​ Check In ​ Check Out ​ Booking holder…" at bounding box center [296, 194] width 561 height 178
drag, startPoint x: 457, startPoint y: 320, endPoint x: 454, endPoint y: 312, distance: 8.5
click at [457, 321] on button "Clear All" at bounding box center [457, 321] width 52 height 19
